Goal: Find specific page/section: Find specific page/section

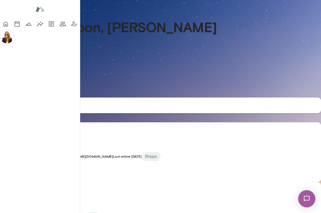
click at [32, 98] on link "See all sessions" at bounding box center [16, 93] width 32 height 9
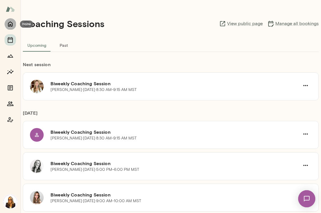
click at [11, 24] on icon "Home" at bounding box center [10, 24] width 7 height 7
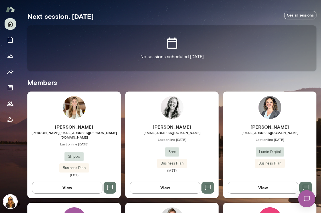
scroll to position [102, 0]
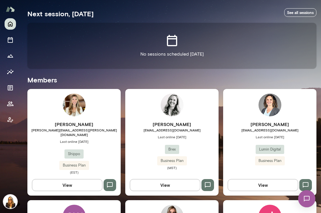
click at [199, 151] on div "Anne Gottwalt agottwalt@brex.com Last online September 22 Brex Business Plan (M…" at bounding box center [171, 145] width 93 height 49
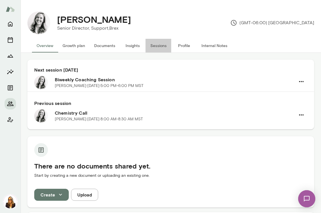
click at [161, 46] on button "Sessions" at bounding box center [158, 46] width 26 height 14
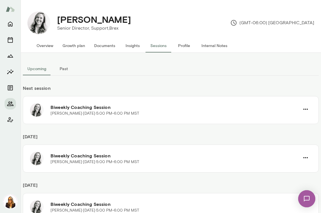
click at [308, 201] on img at bounding box center [306, 198] width 23 height 23
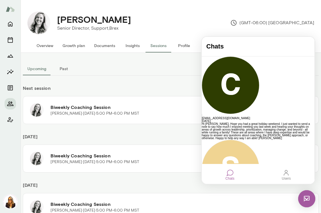
click at [230, 174] on div at bounding box center [229, 172] width 7 height 7
click at [287, 176] on div "Users" at bounding box center [286, 178] width 9 height 4
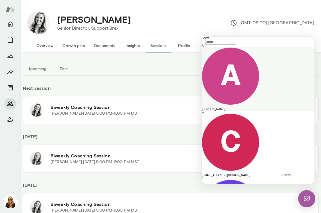
click at [242, 108] on div "[PERSON_NAME]" at bounding box center [258, 109] width 113 height 3
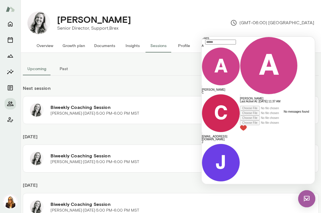
click at [240, 106] on div at bounding box center [269, 104] width 58 height 3
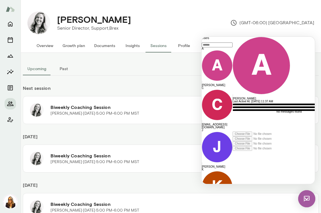
scroll to position [13, 0]
click at [232, 151] on icon at bounding box center [232, 151] width 0 height 0
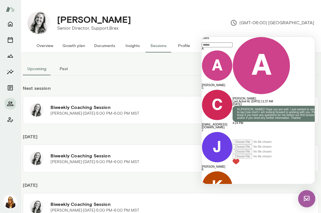
click at [194, 22] on div "Anne Gottwalt Senior Director, Support, Brex (GMT-06:00) Denver" at bounding box center [182, 22] width 264 height 23
